Goal: Task Accomplishment & Management: Use online tool/utility

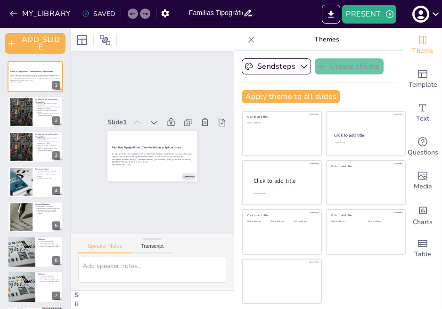
checkbox input "true"
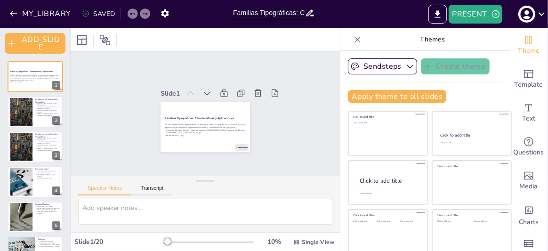
checkbox input "true"
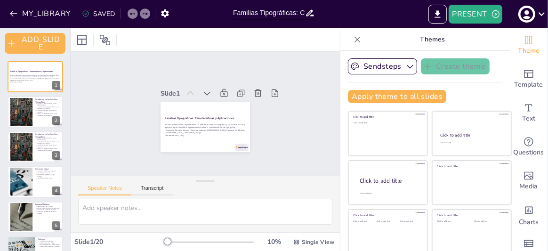
checkbox input "true"
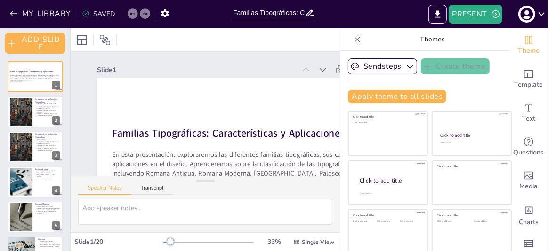
checkbox input "true"
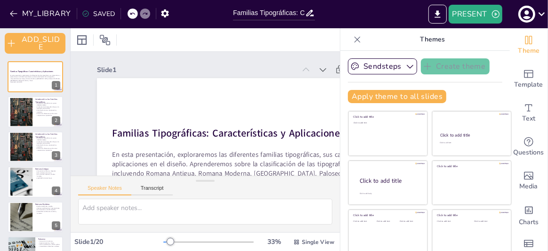
checkbox input "true"
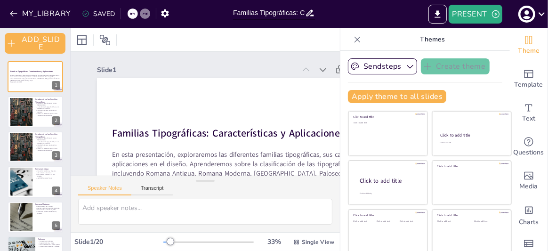
checkbox input "true"
